Goal: Task Accomplishment & Management: Manage account settings

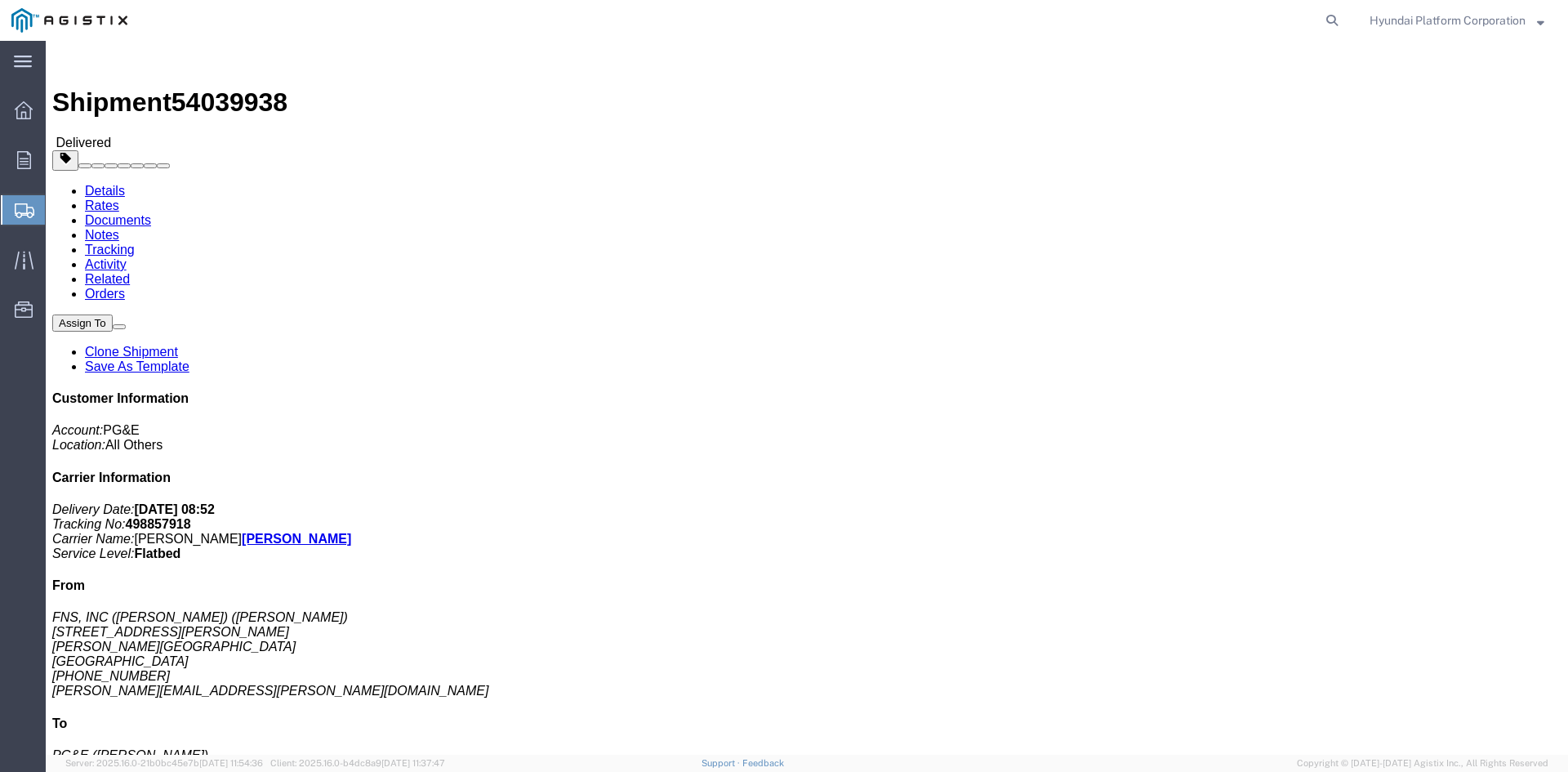
click at [0, 0] on span "Shipment Manager" at bounding box center [0, 0] width 0 height 0
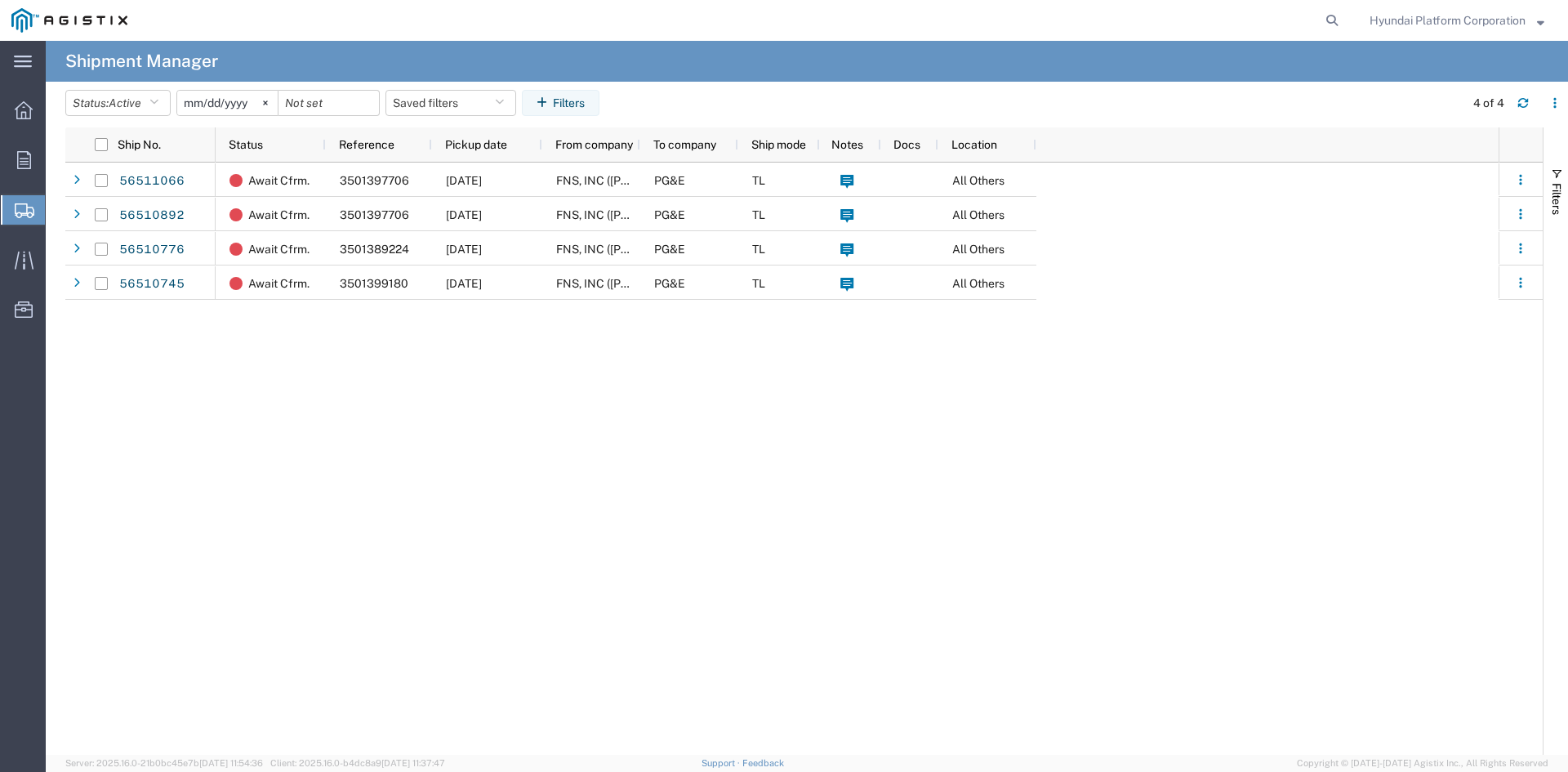
click at [857, 364] on div "Await Cfrm. 3501397706 08/20/2025 FNS, INC (Harmon)(C/O Hyundai Corporation) PG…" at bounding box center [857, 458] width 1283 height 592
drag, startPoint x: 857, startPoint y: 364, endPoint x: 696, endPoint y: 601, distance: 286.5
click at [696, 601] on div "Await Cfrm. 3501397706 08/20/2025 FNS, INC (Harmon)(C/O Hyundai Corporation) PG…" at bounding box center [857, 458] width 1283 height 592
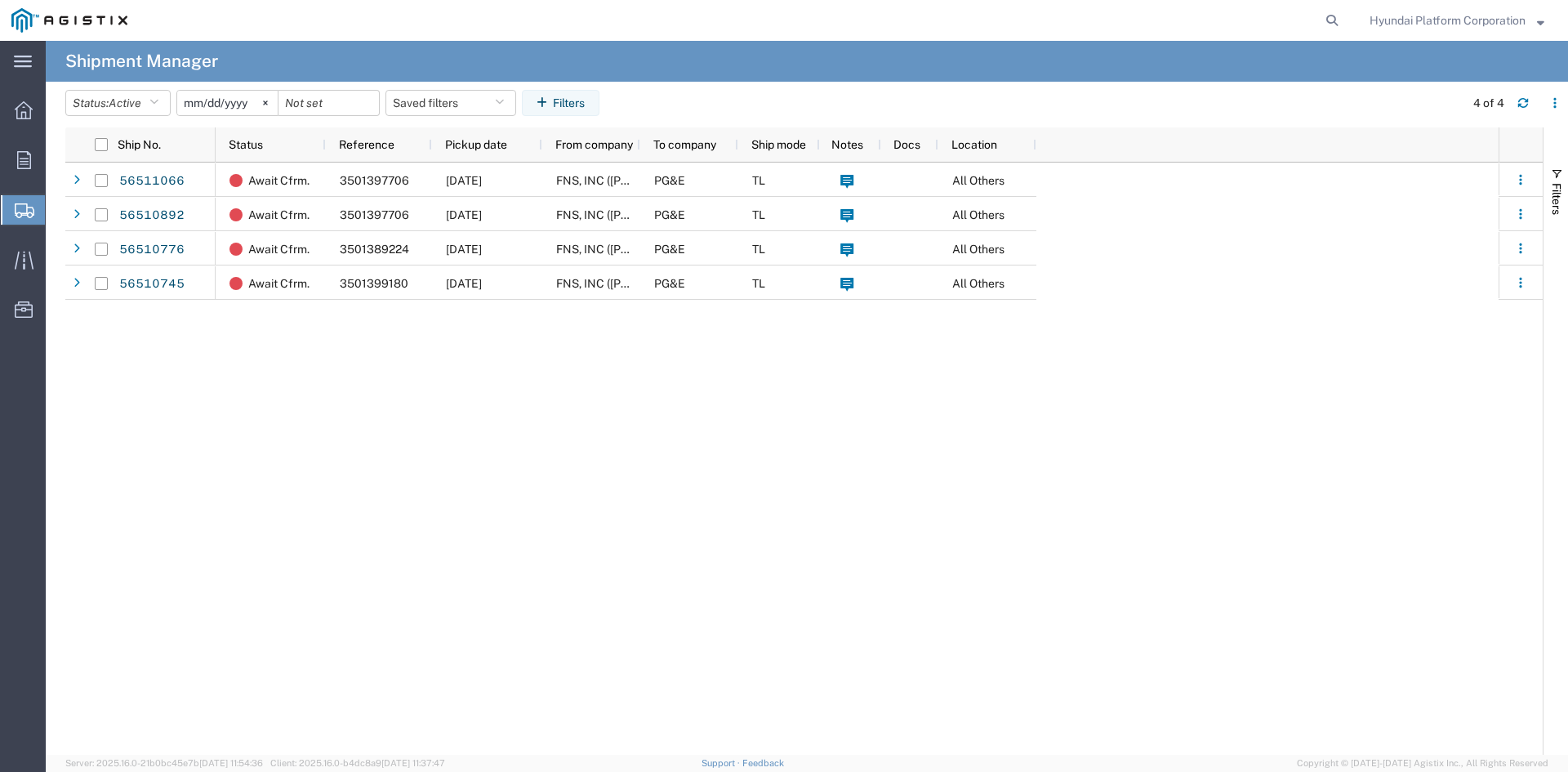
click at [647, 532] on div "Await Cfrm. 3501397706 08/20/2025 FNS, INC (Harmon)(C/O Hyundai Corporation) PG…" at bounding box center [857, 458] width 1283 height 592
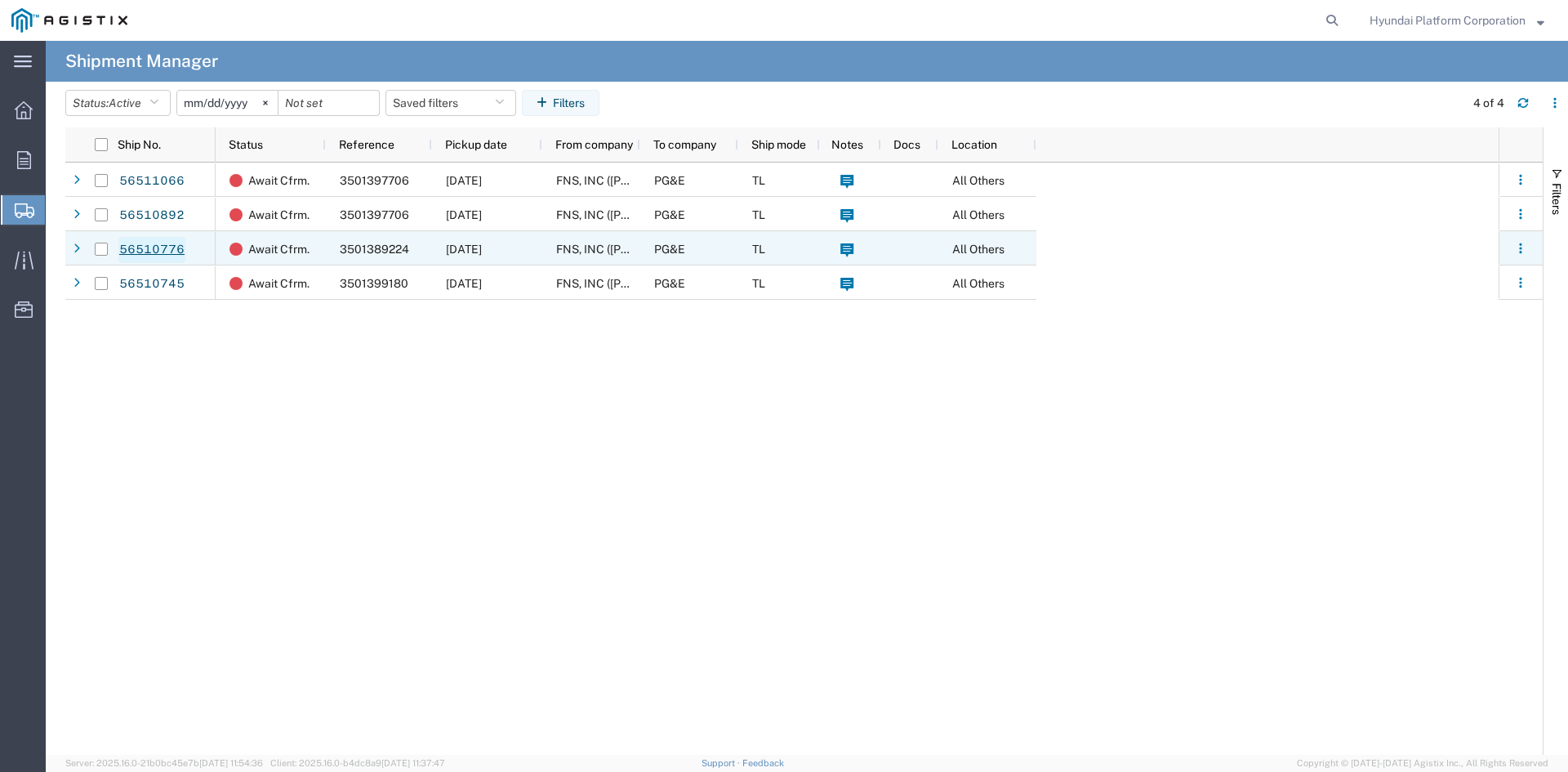
click at [139, 247] on link "56510776" at bounding box center [151, 249] width 67 height 26
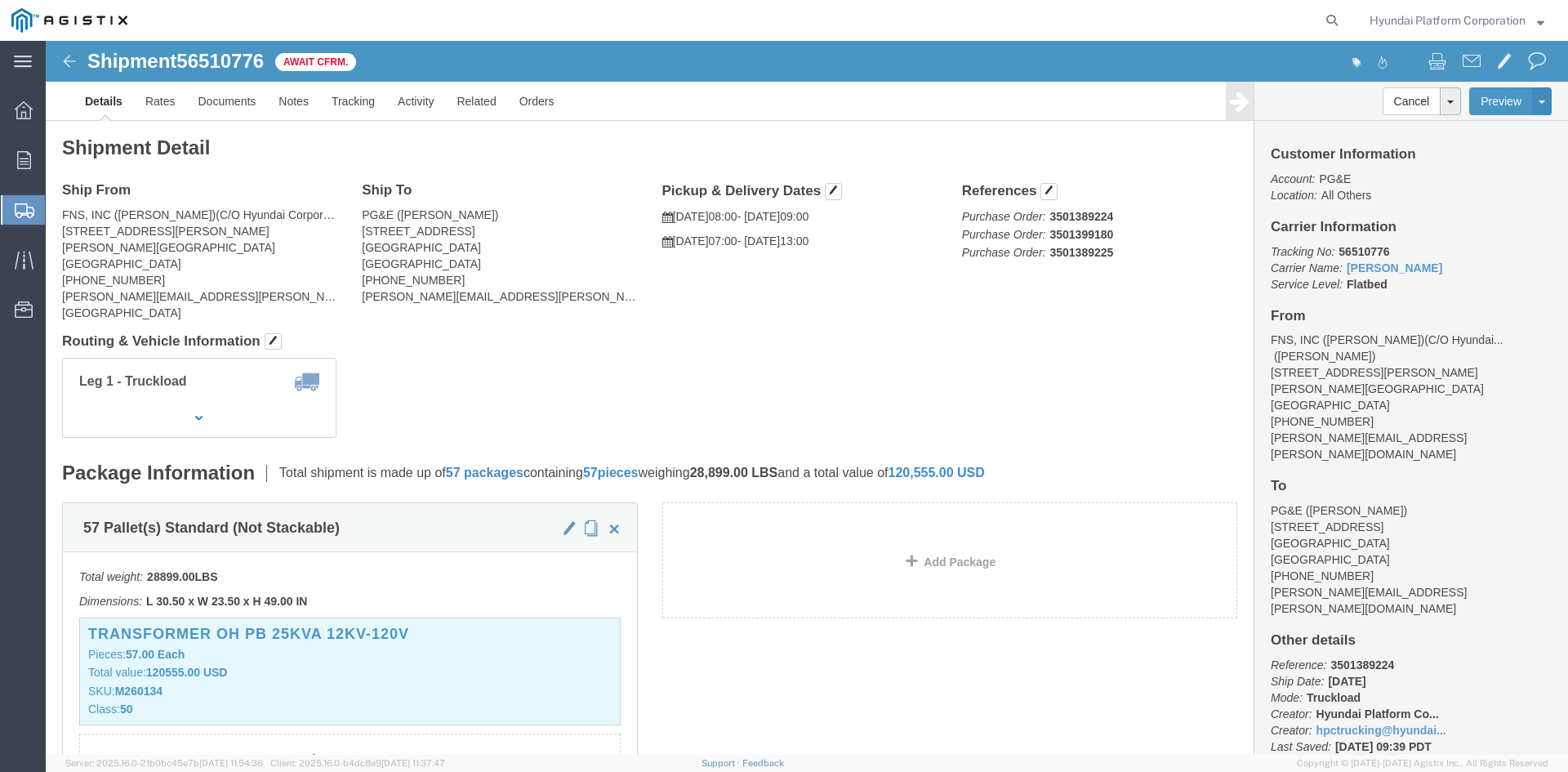
click div "Leg 1 - Truckload Vehicle 1: Flat Bed Number of trucks: 1"
click button "button"
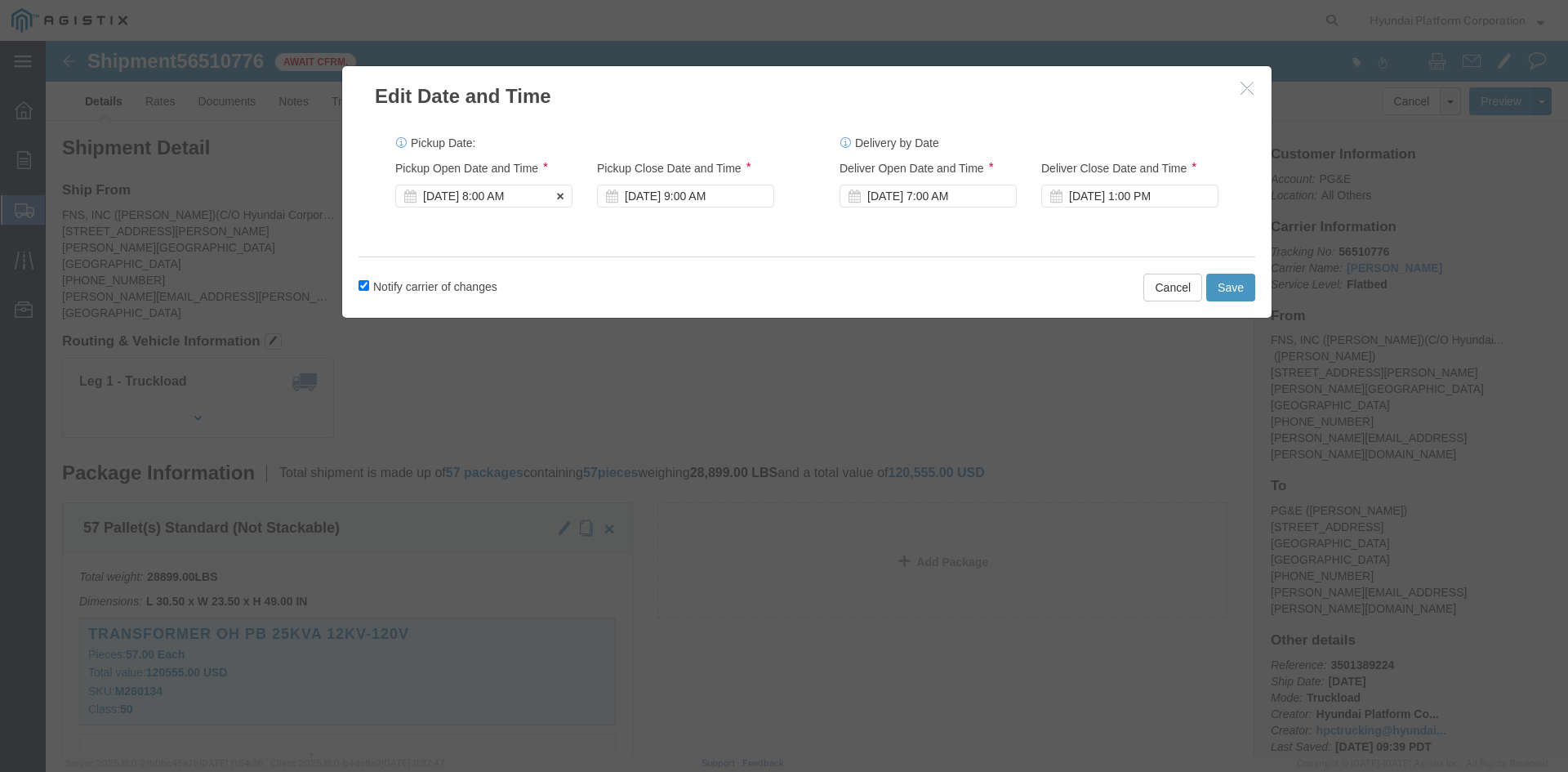
click div "Aug 19 2025 8:00 AM"
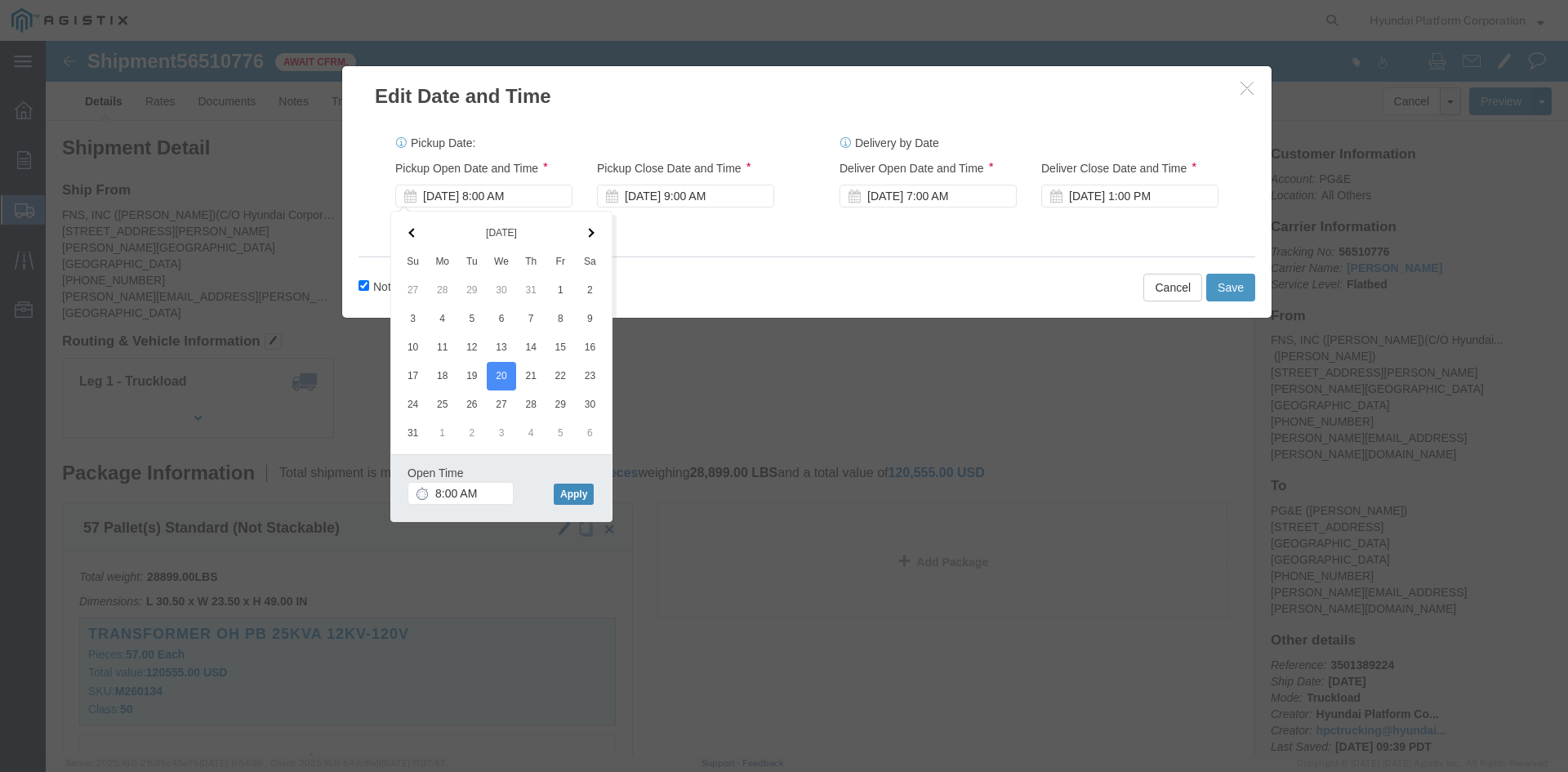
click button "Apply"
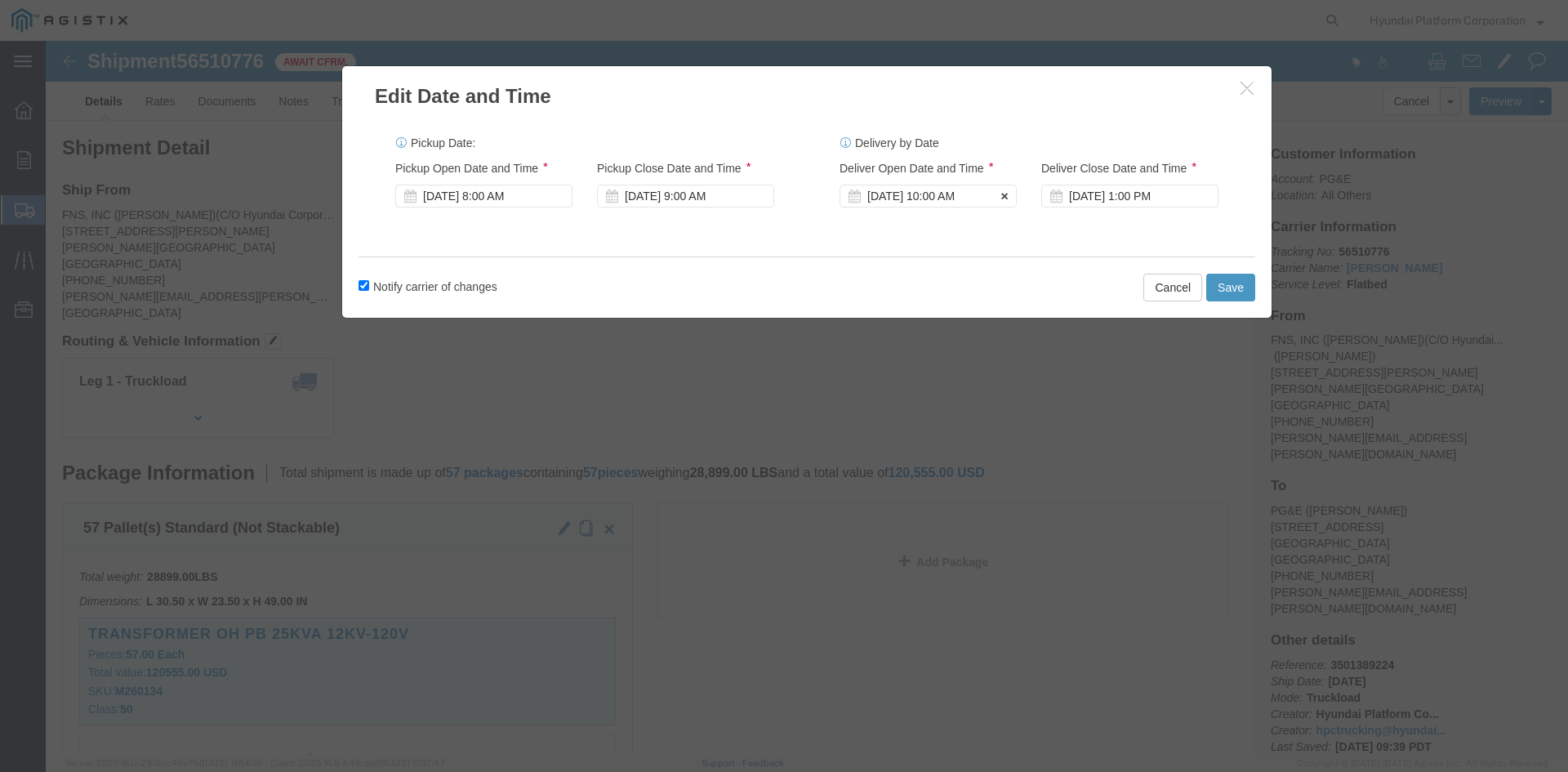
click div "Aug 20 2025 10:00 AM"
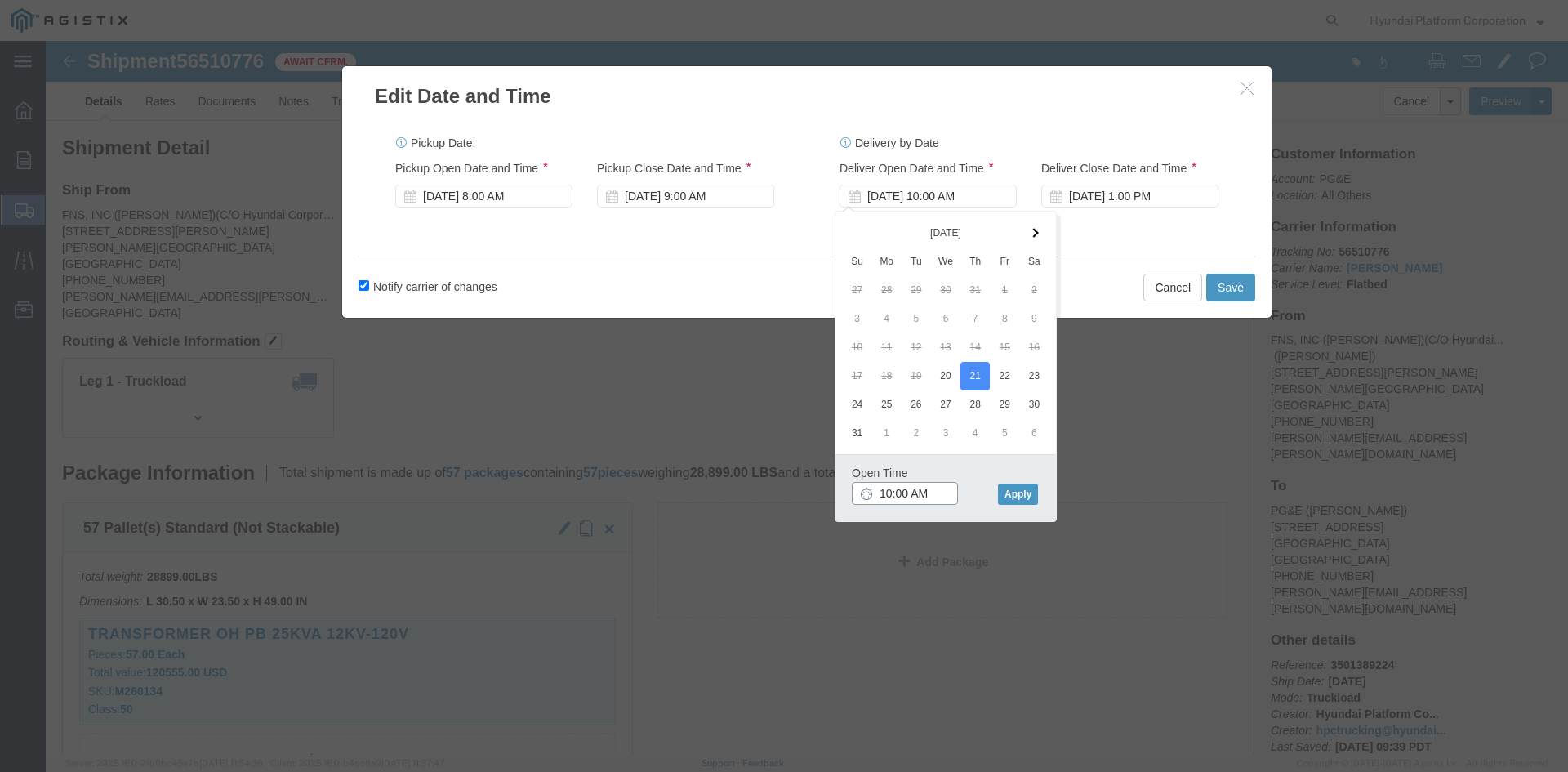
click input "10:00 AM"
type input "7:00 AM"
click button "Apply"
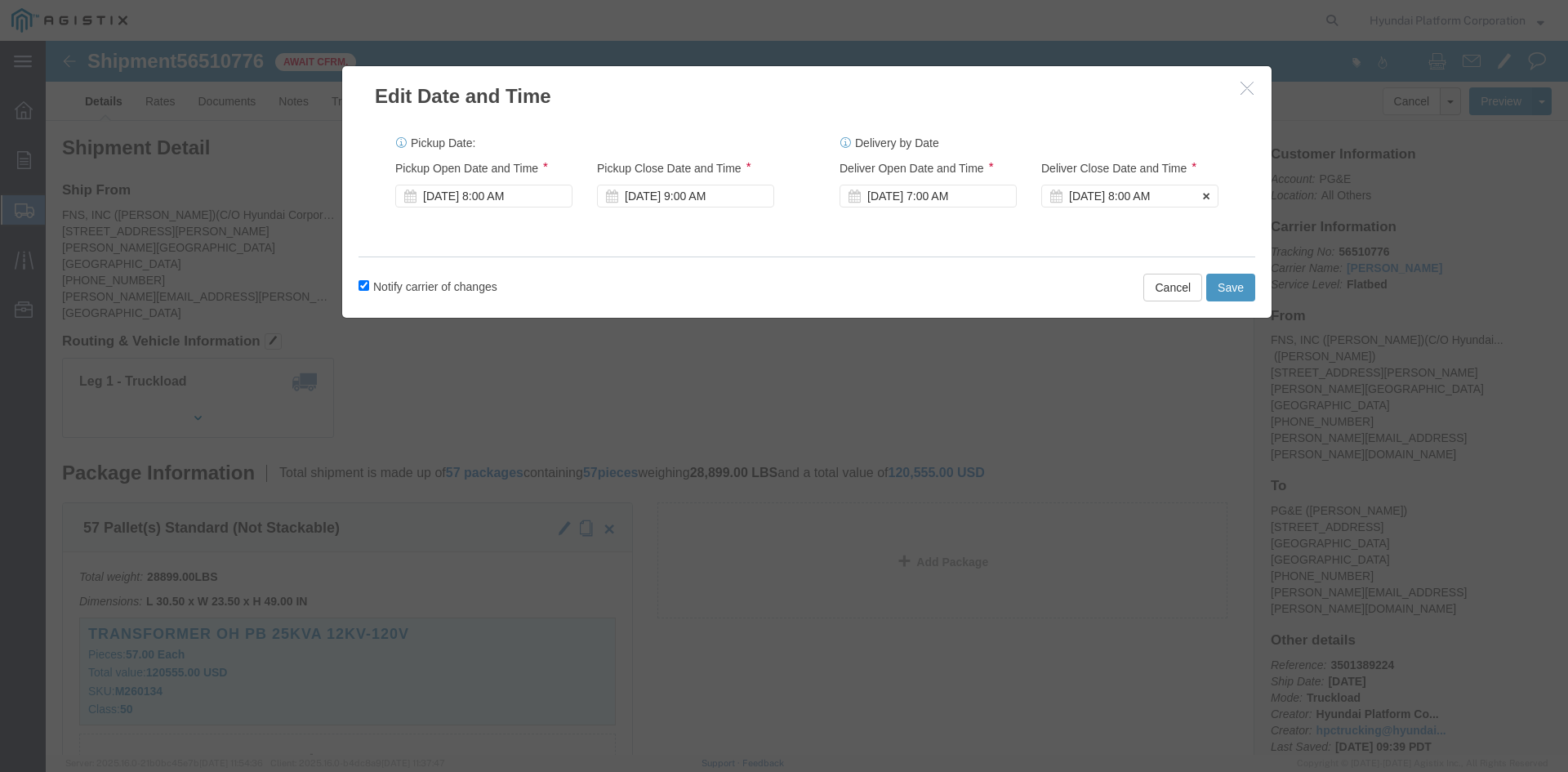
click div "Aug 21 2025 8:00 AM"
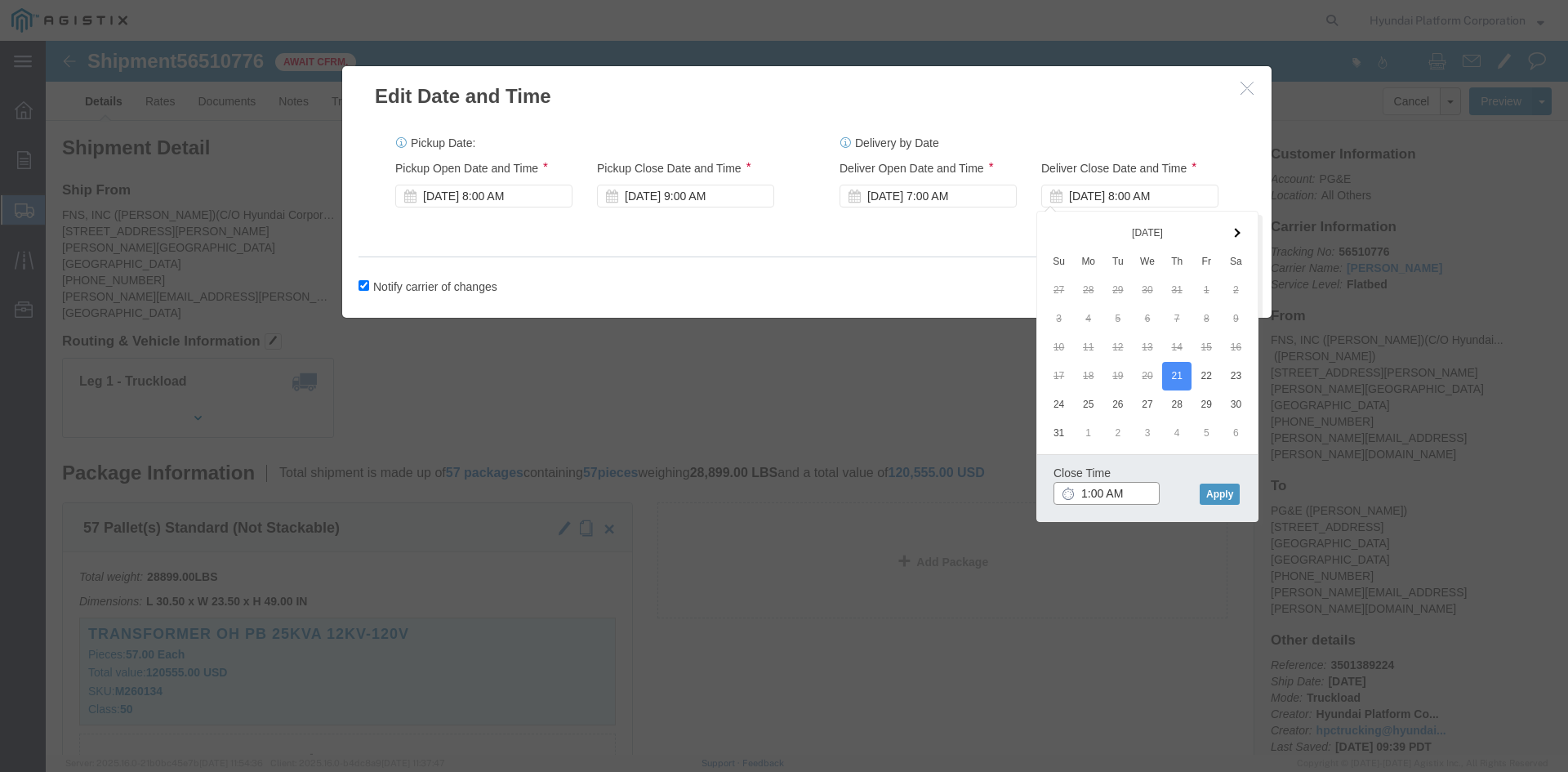
click input "1:00 AM"
type input "1:00 pm"
click button "Apply"
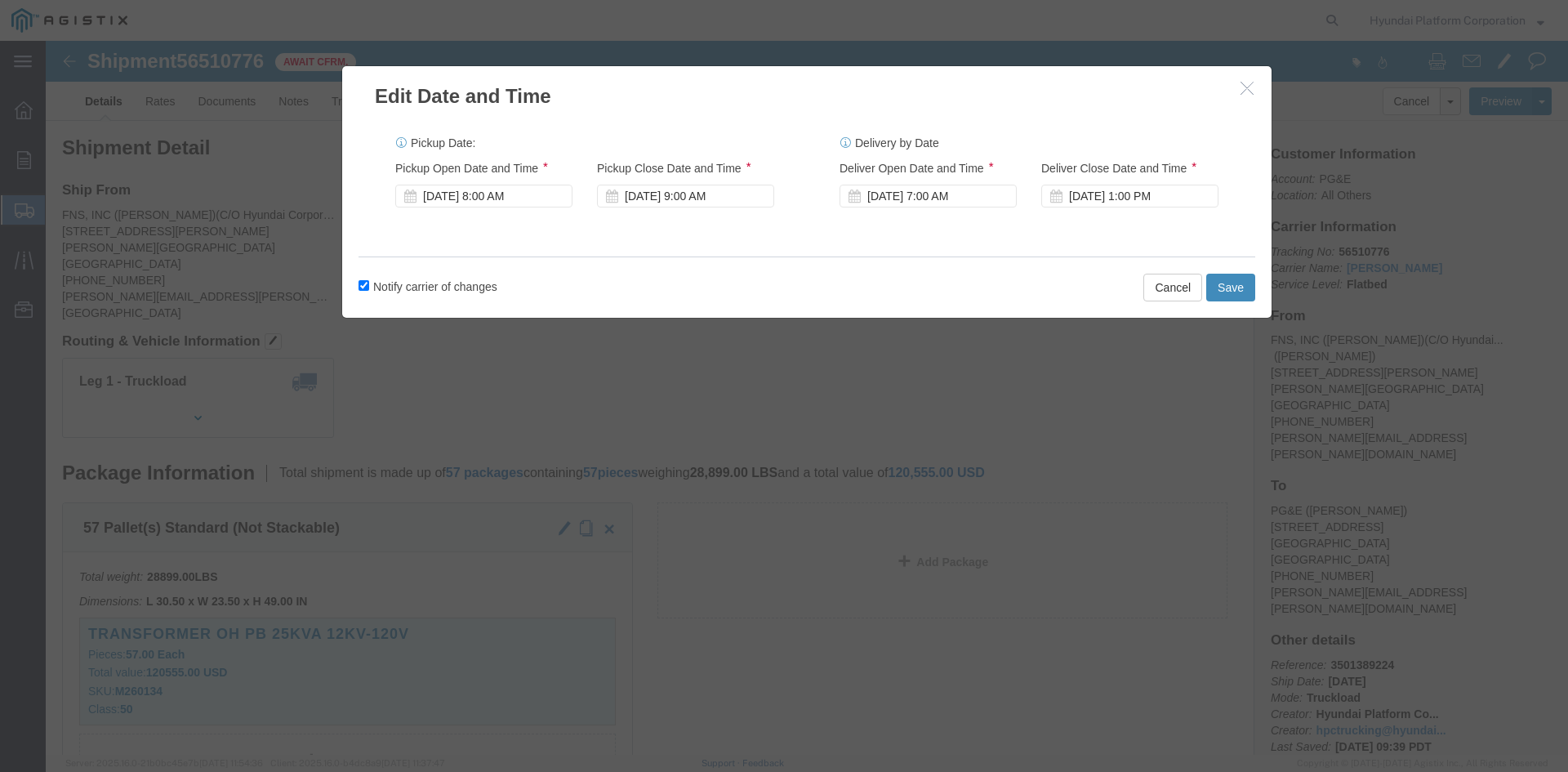
click button "Save"
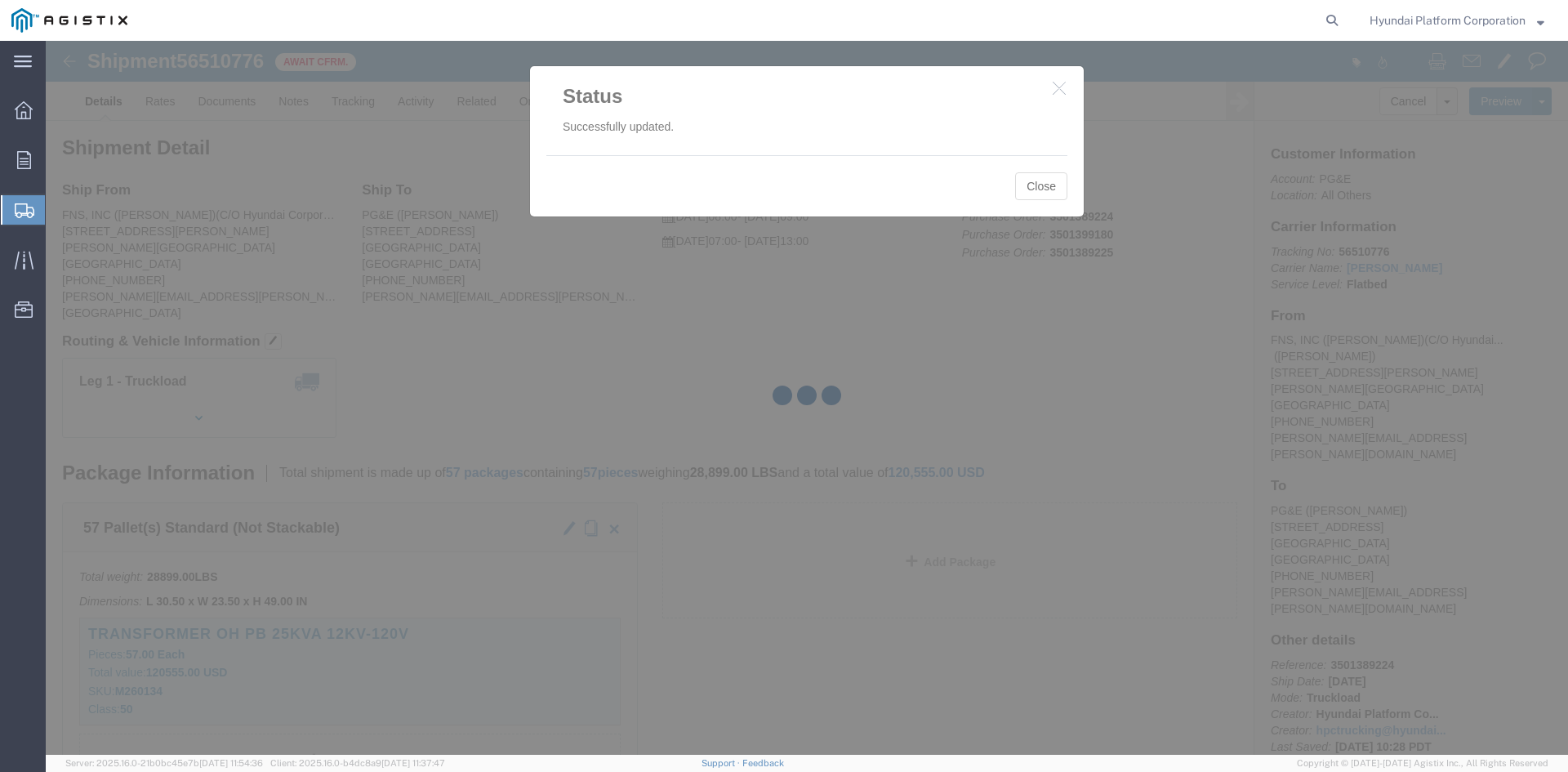
click at [1043, 190] on div at bounding box center [806, 397] width 1522 height 714
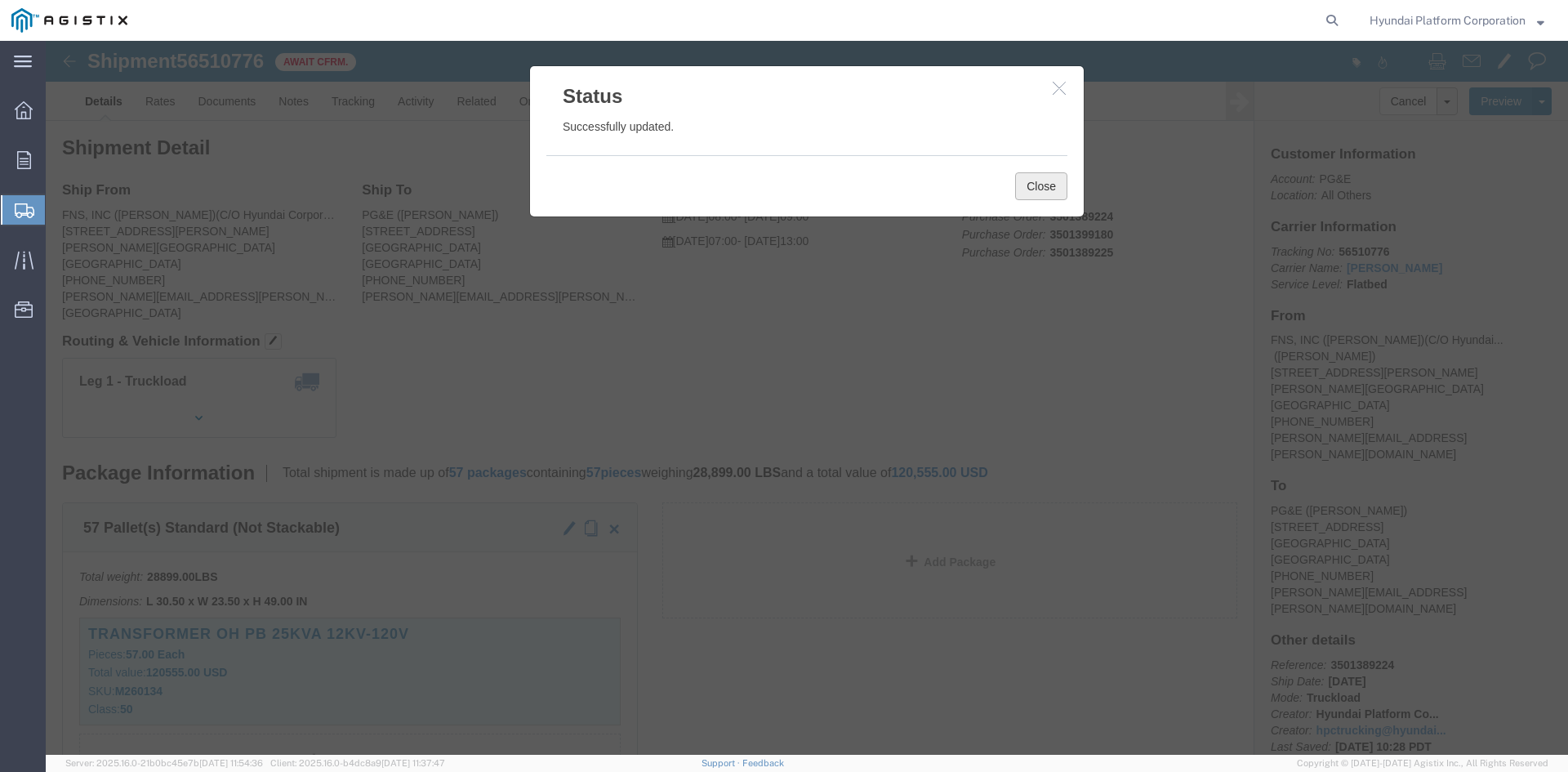
click button "Close"
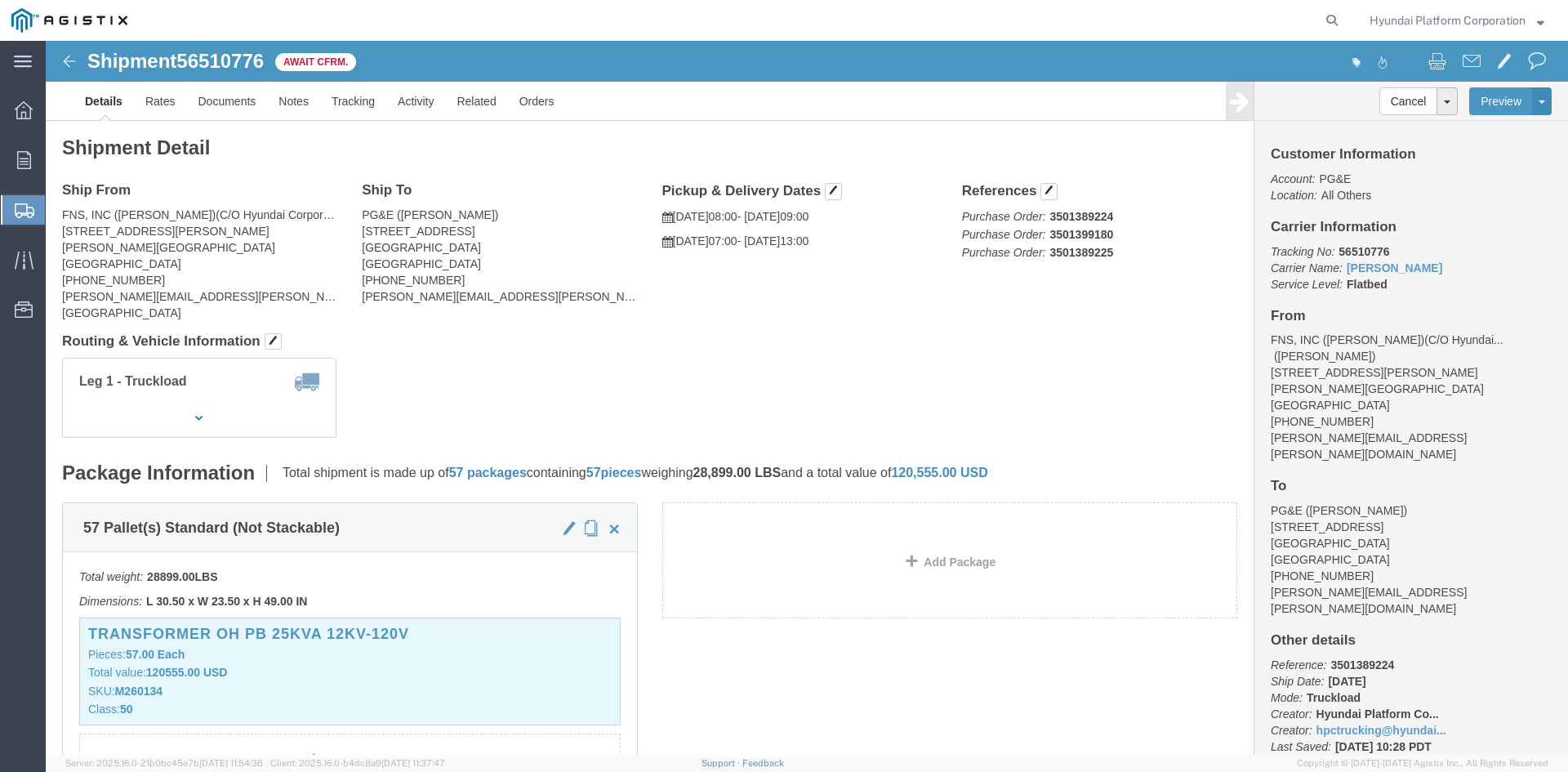
click span "56510776"
copy span "56510776"
click h4 "Routing & Vehicle Information"
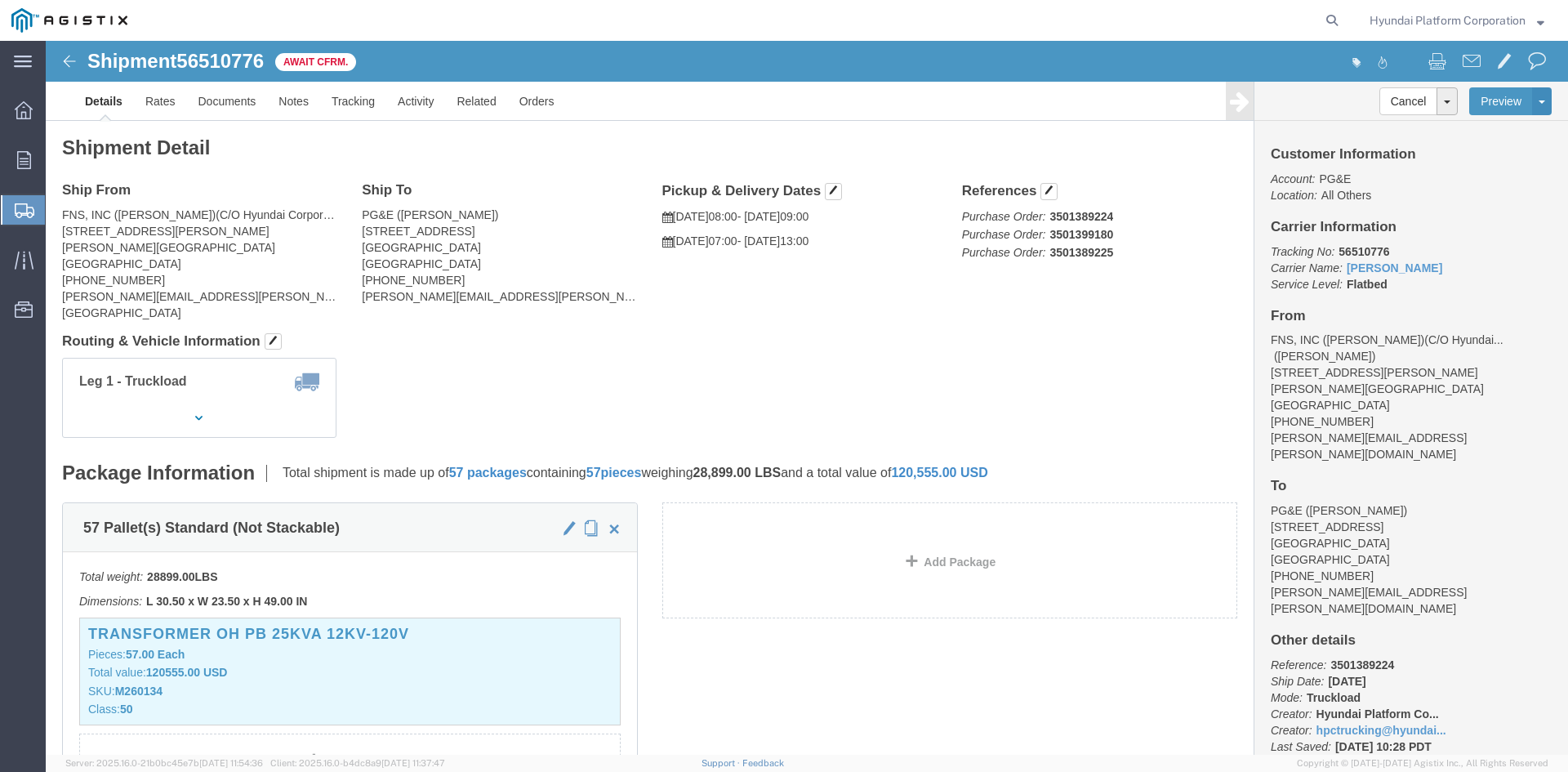
click h4 "Routing & Vehicle Information"
